Goal: Transaction & Acquisition: Purchase product/service

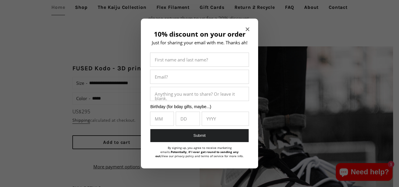
scroll to position [394, 0]
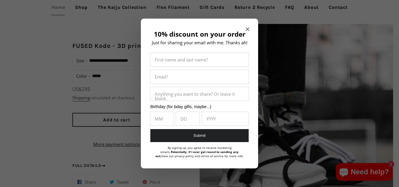
click at [247, 30] on icon "Close modal" at bounding box center [248, 29] width 4 height 4
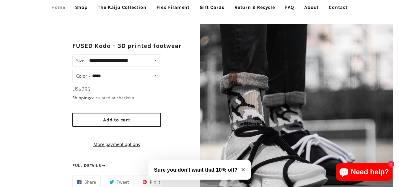
click at [244, 169] on icon "Close modal" at bounding box center [243, 170] width 4 height 4
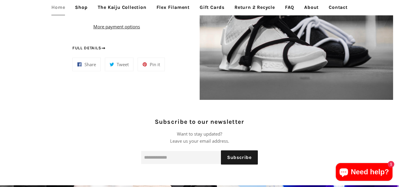
scroll to position [551, 0]
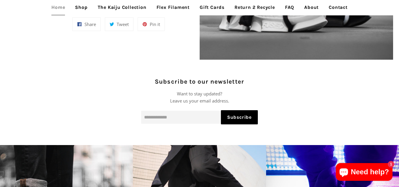
click at [230, 117] on span "Subscribe" at bounding box center [239, 117] width 25 height 6
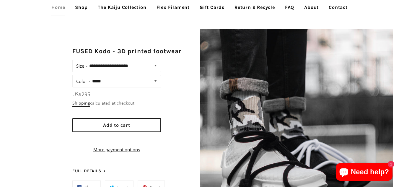
scroll to position [394, 0]
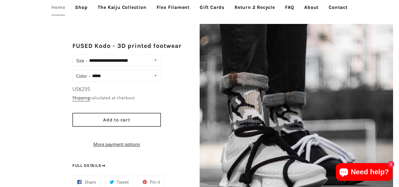
click at [107, 115] on button "Add to cart" at bounding box center [116, 120] width 89 height 14
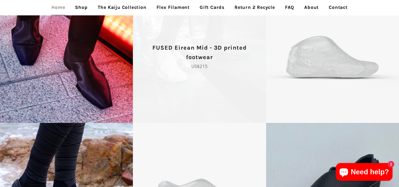
scroll to position [984, 0]
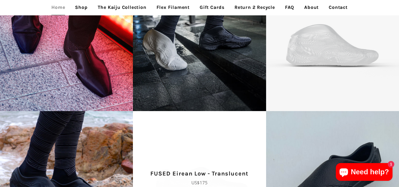
click at [195, 185] on p "Regular price US$175" at bounding box center [199, 182] width 112 height 7
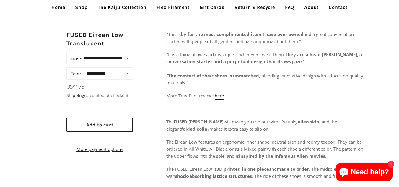
scroll to position [236, 0]
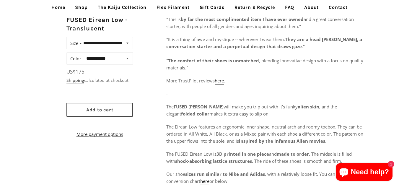
click at [115, 114] on button "Add to cart" at bounding box center [99, 110] width 66 height 14
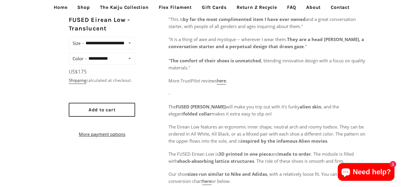
scroll to position [238, 0]
